Goal: Information Seeking & Learning: Check status

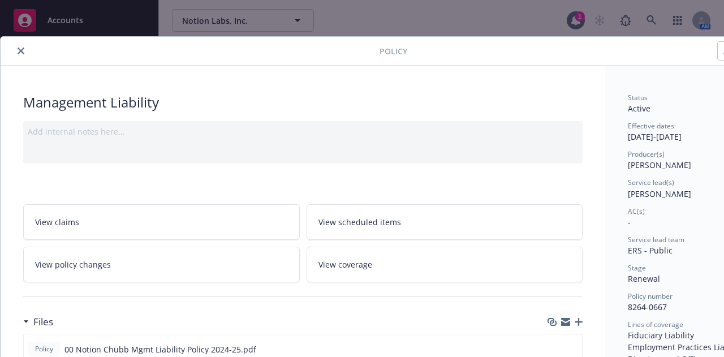
scroll to position [192, 0]
